Goal: Find specific page/section: Find specific page/section

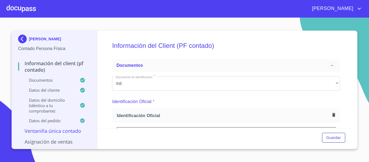
scroll to position [310, 0]
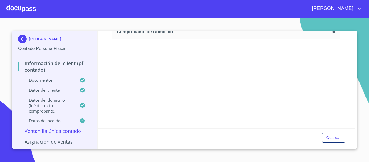
click at [24, 40] on img at bounding box center [23, 39] width 11 height 9
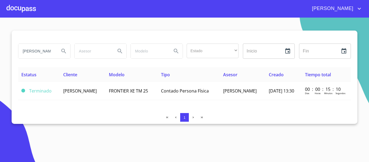
click at [47, 49] on input "[PERSON_NAME]" at bounding box center [36, 51] width 37 height 15
type input "S"
type input "l"
type input "[PERSON_NAME]"
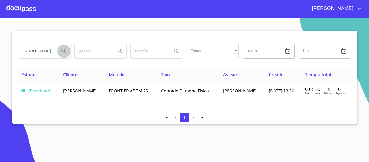
click at [63, 49] on icon "Search" at bounding box center [63, 51] width 6 height 6
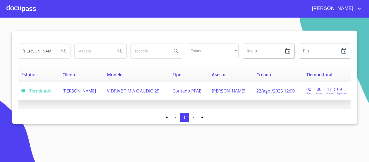
click at [87, 91] on span "[PERSON_NAME]" at bounding box center [78, 91] width 33 height 6
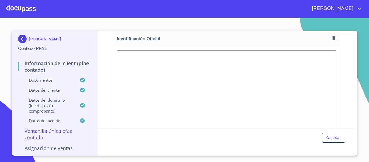
scroll to position [81, 0]
